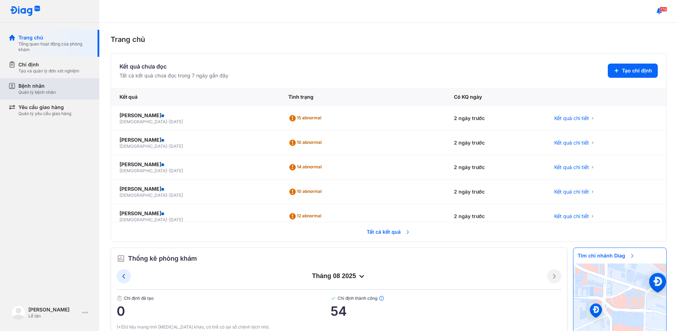
click at [55, 92] on div "Quản lý bệnh nhân" at bounding box center [36, 92] width 37 height 6
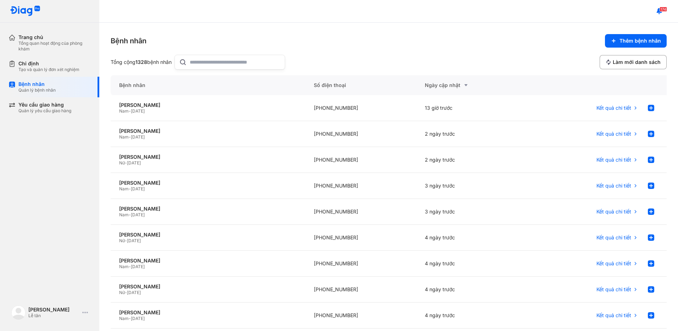
click at [201, 65] on input "text" at bounding box center [235, 62] width 91 height 14
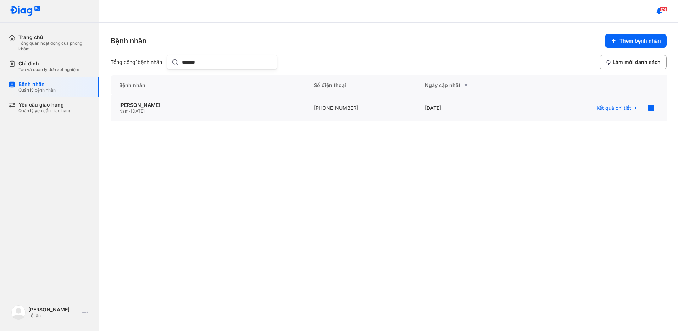
type input "*******"
click at [305, 114] on div "PHẠM HÒA TRÍ Nam - 15/04/1983" at bounding box center [360, 108] width 111 height 26
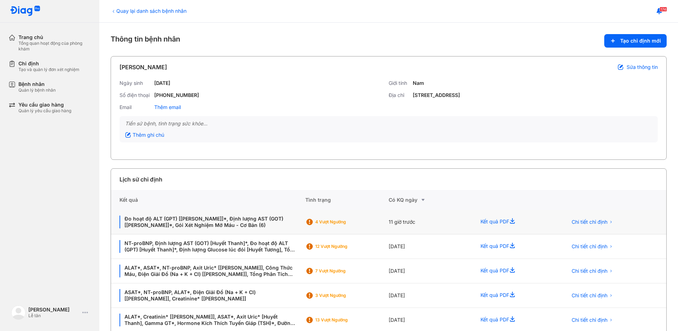
click at [417, 227] on div "11 giờ trước" at bounding box center [430, 222] width 83 height 24
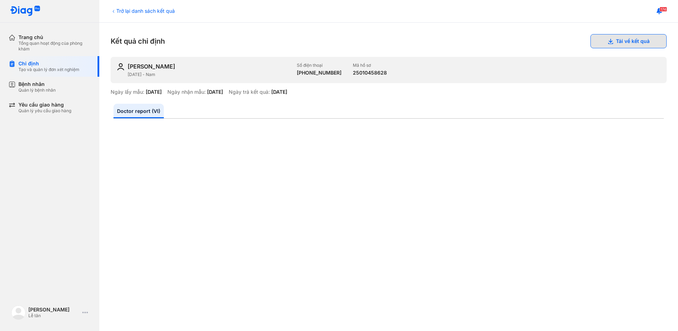
click at [612, 39] on button "Tải về kết quả" at bounding box center [629, 41] width 76 height 14
